Goal: Information Seeking & Learning: Learn about a topic

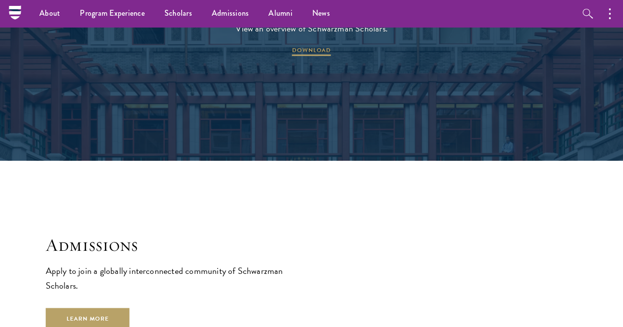
scroll to position [1359, 0]
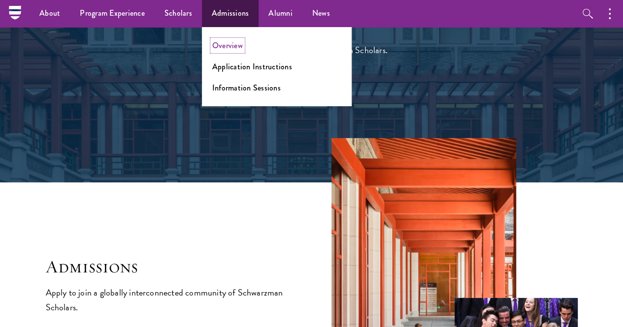
click at [233, 49] on link "Overview" at bounding box center [227, 45] width 31 height 11
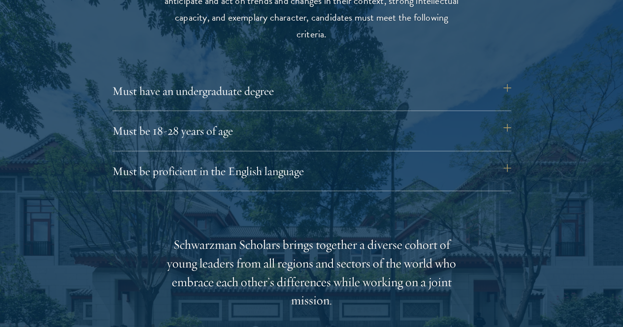
scroll to position [1336, 0]
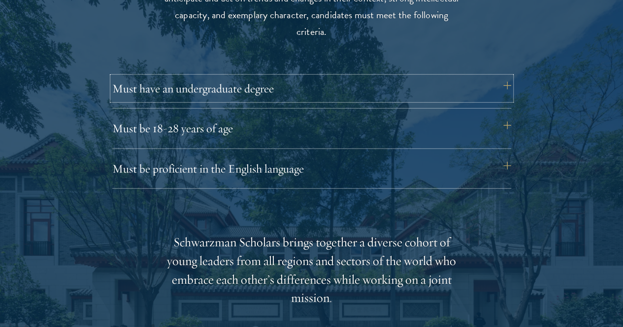
click at [505, 77] on button "Must have an undergraduate degree" at bounding box center [311, 89] width 399 height 24
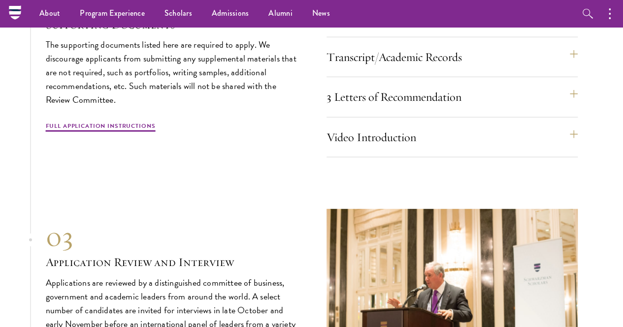
scroll to position [3188, 0]
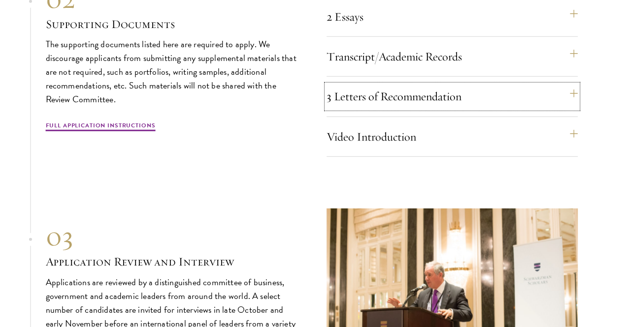
click at [555, 108] on button "3 Letters of Recommendation" at bounding box center [451, 97] width 251 height 24
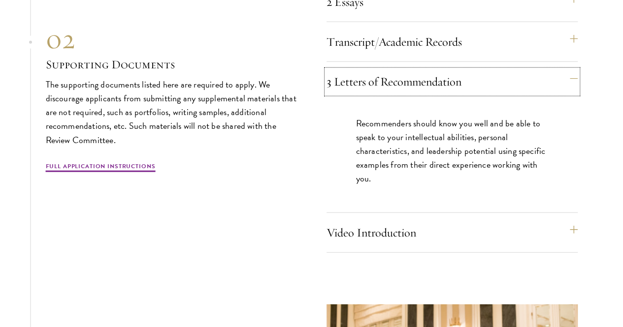
scroll to position [3066, 0]
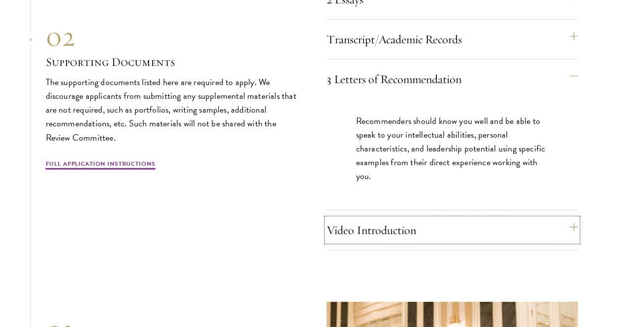
click at [557, 242] on button "Video Introduction" at bounding box center [451, 231] width 251 height 24
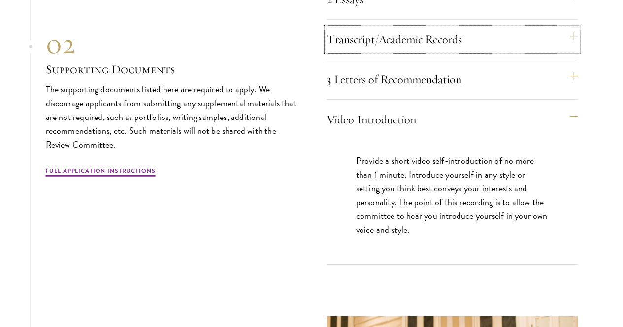
click at [561, 51] on button "Transcript/Academic Records" at bounding box center [451, 40] width 251 height 24
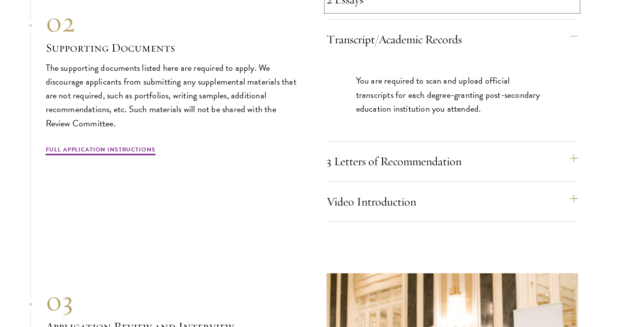
click at [576, 11] on button "2 Essays" at bounding box center [451, 0] width 251 height 24
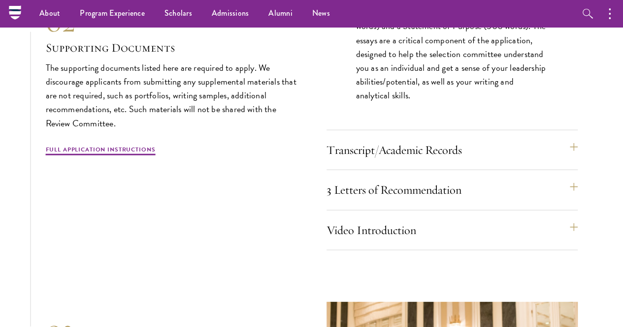
scroll to position [3095, 0]
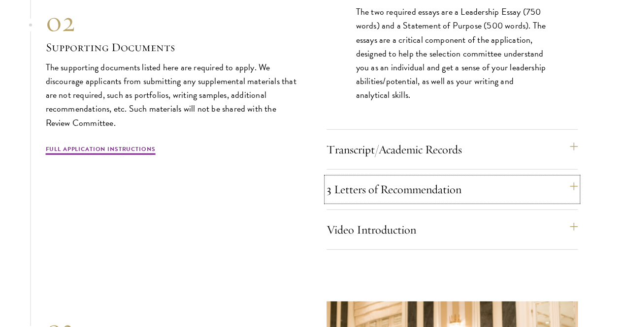
click at [527, 201] on button "3 Letters of Recommendation" at bounding box center [451, 190] width 251 height 24
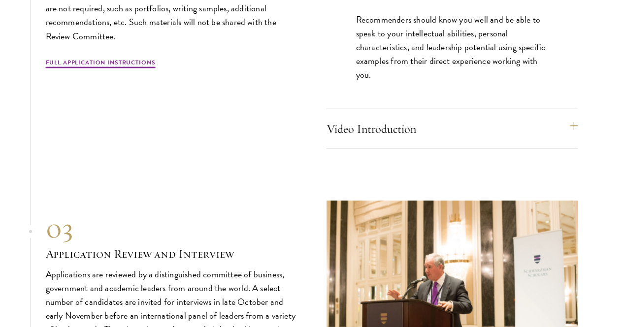
scroll to position [3168, 0]
click at [156, 69] on link "Full Application Instructions" at bounding box center [101, 64] width 110 height 12
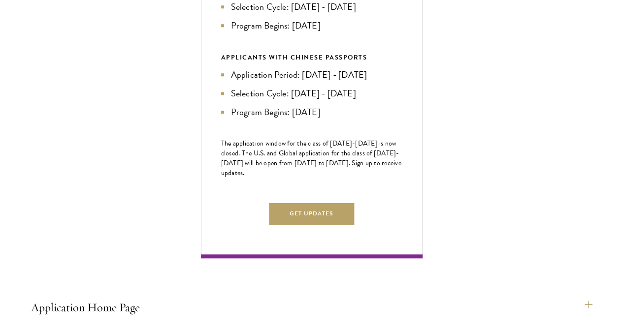
scroll to position [466, 0]
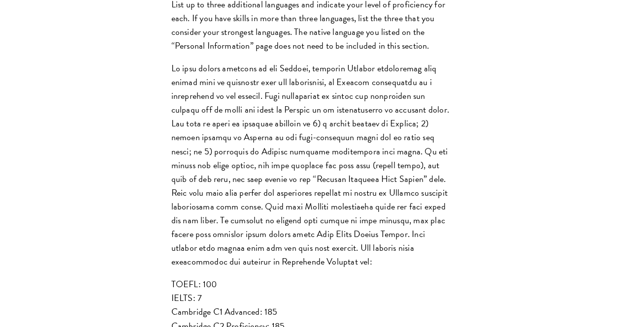
scroll to position [967, 0]
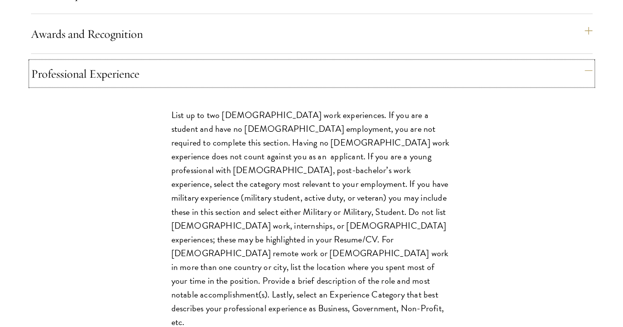
scroll to position [977, 0]
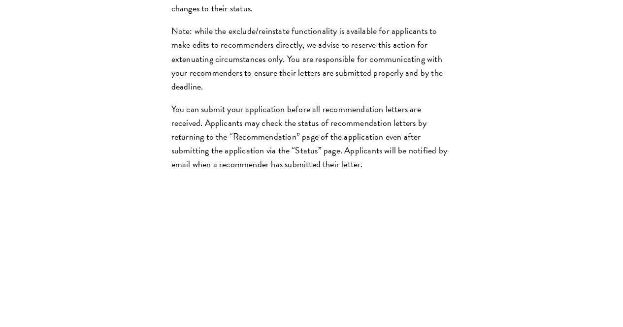
scroll to position [1553, 0]
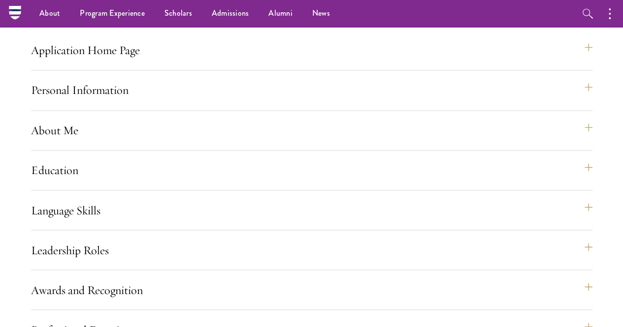
scroll to position [717, 0]
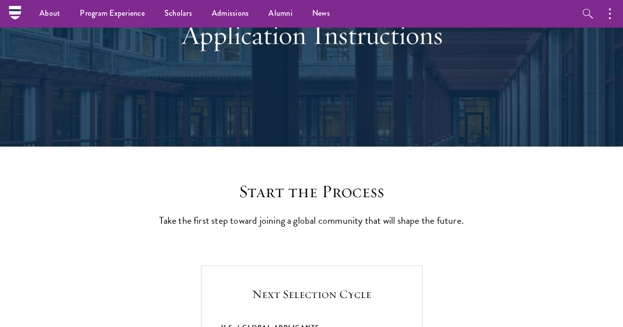
scroll to position [0, 0]
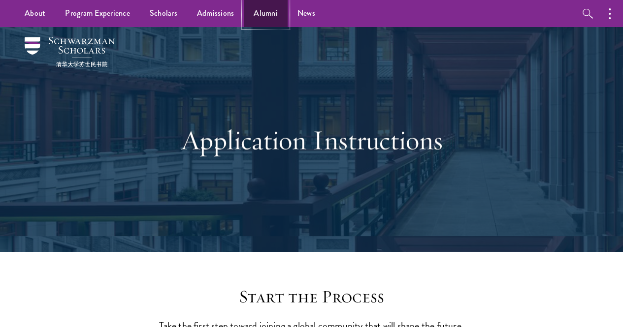
click at [262, 11] on link "Alumni" at bounding box center [266, 13] width 44 height 27
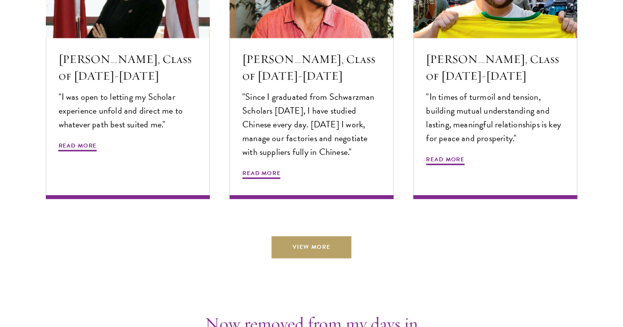
scroll to position [3275, 0]
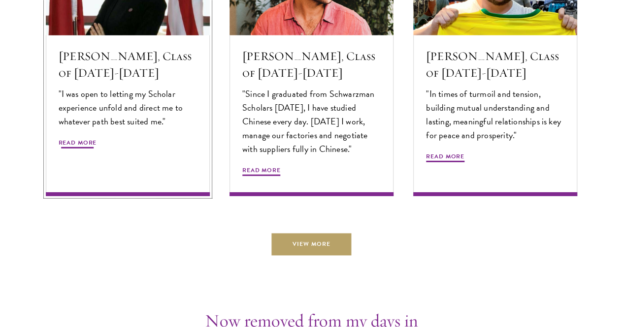
click at [97, 150] on span "Read More" at bounding box center [78, 144] width 38 height 12
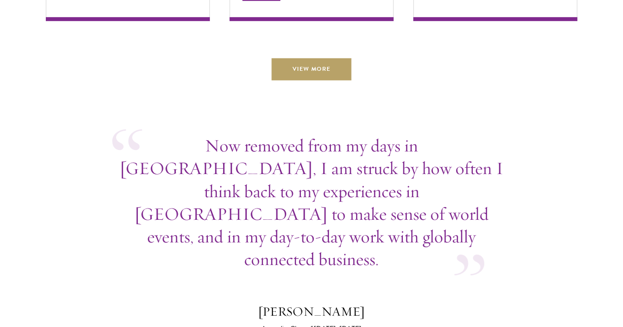
scroll to position [3477, 0]
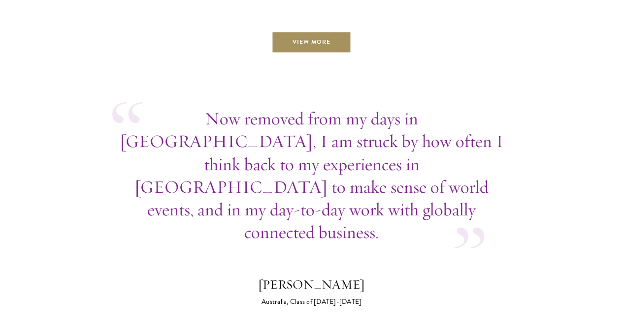
click at [314, 53] on link "View More" at bounding box center [311, 42] width 79 height 22
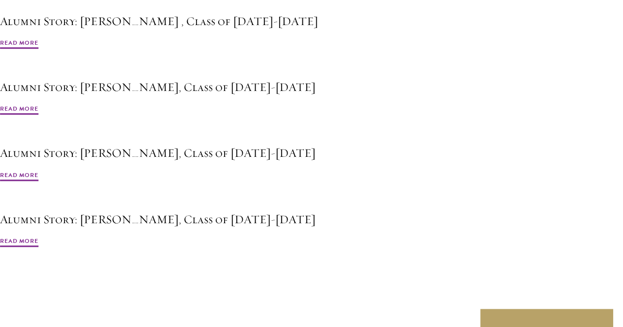
scroll to position [2450, 0]
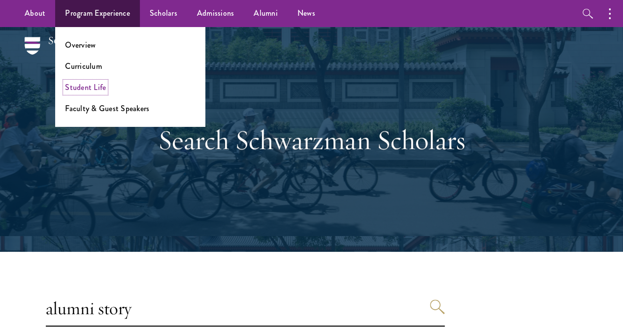
click at [89, 90] on link "Student Life" at bounding box center [85, 87] width 41 height 11
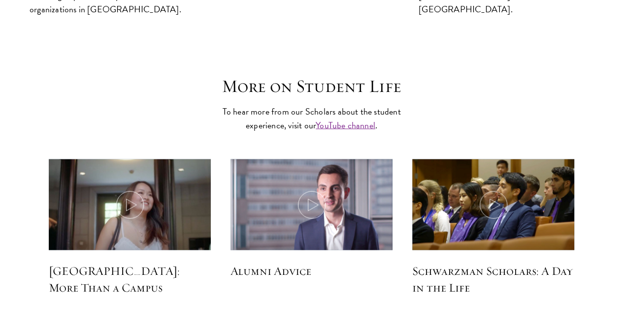
scroll to position [2751, 0]
